Goal: Navigation & Orientation: Understand site structure

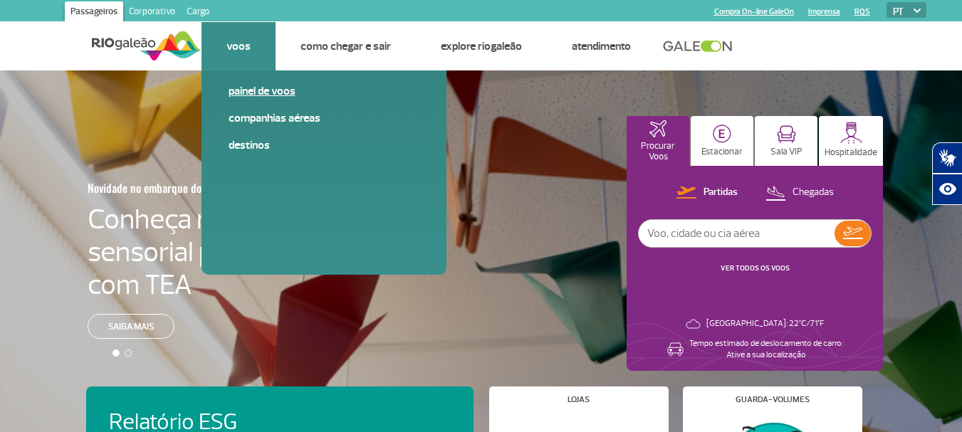
click at [275, 95] on link "Painel de voos" at bounding box center [323, 91] width 191 height 16
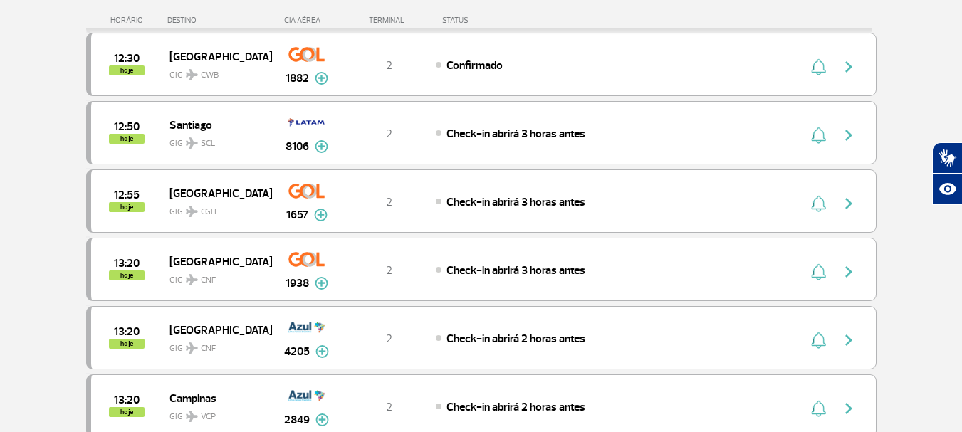
scroll to position [641, 0]
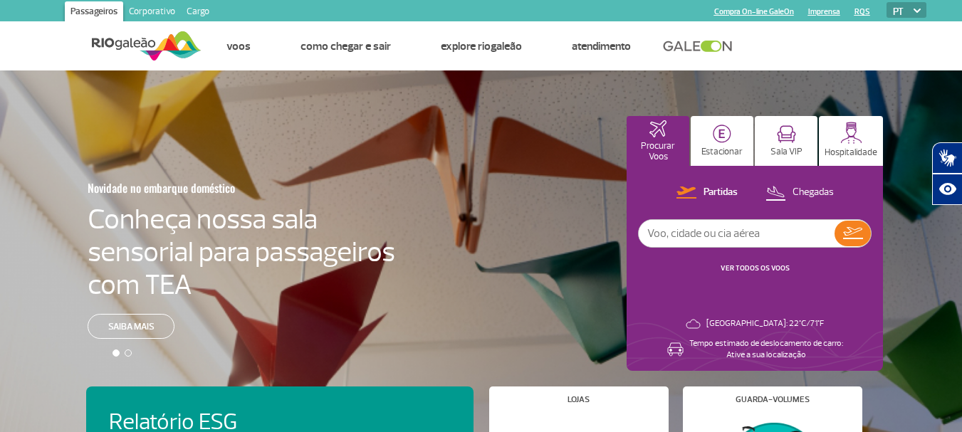
click at [146, 12] on link "Corporativo" at bounding box center [152, 12] width 58 height 23
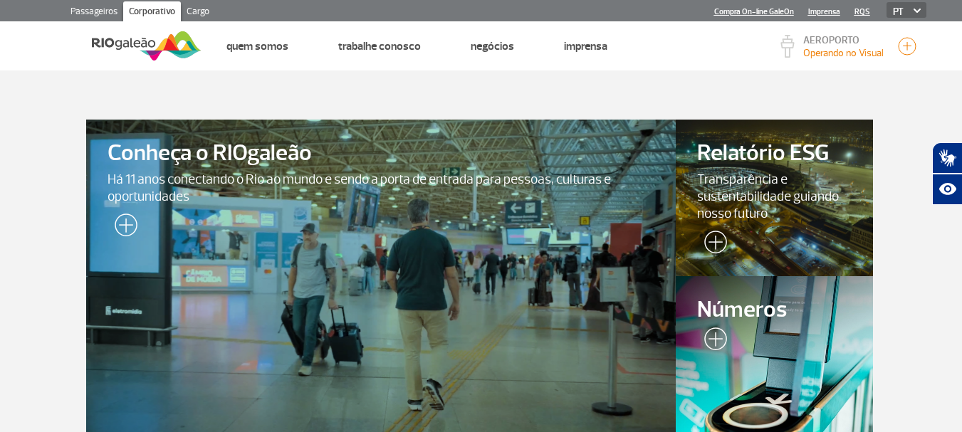
click at [201, 15] on link "Cargo" at bounding box center [198, 12] width 34 height 23
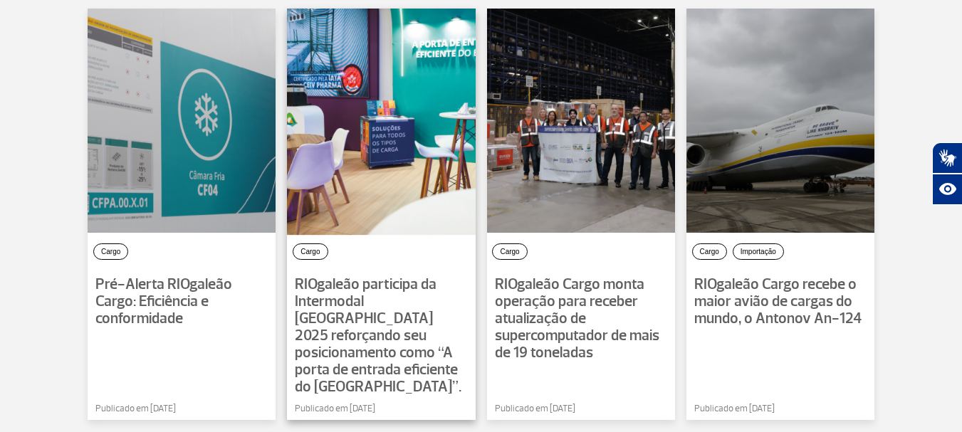
scroll to position [1290, 0]
